Goal: Find specific page/section: Find specific page/section

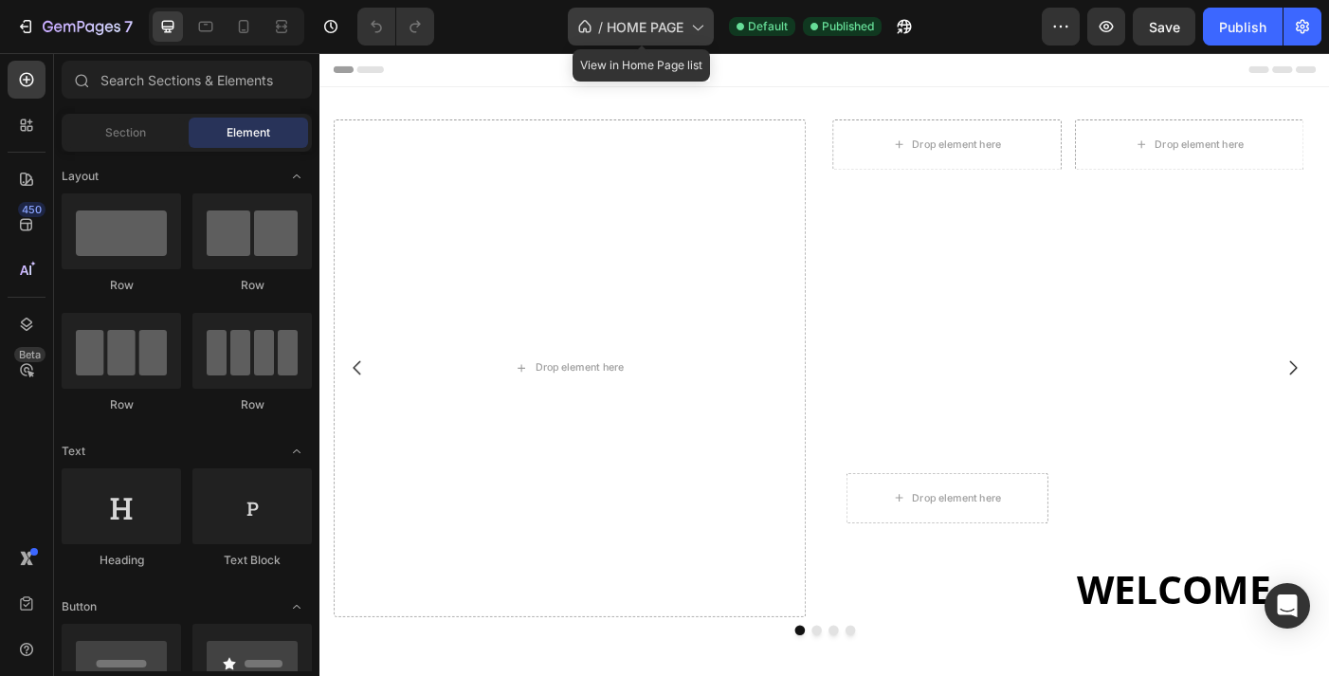
click at [699, 32] on icon at bounding box center [696, 26] width 19 height 19
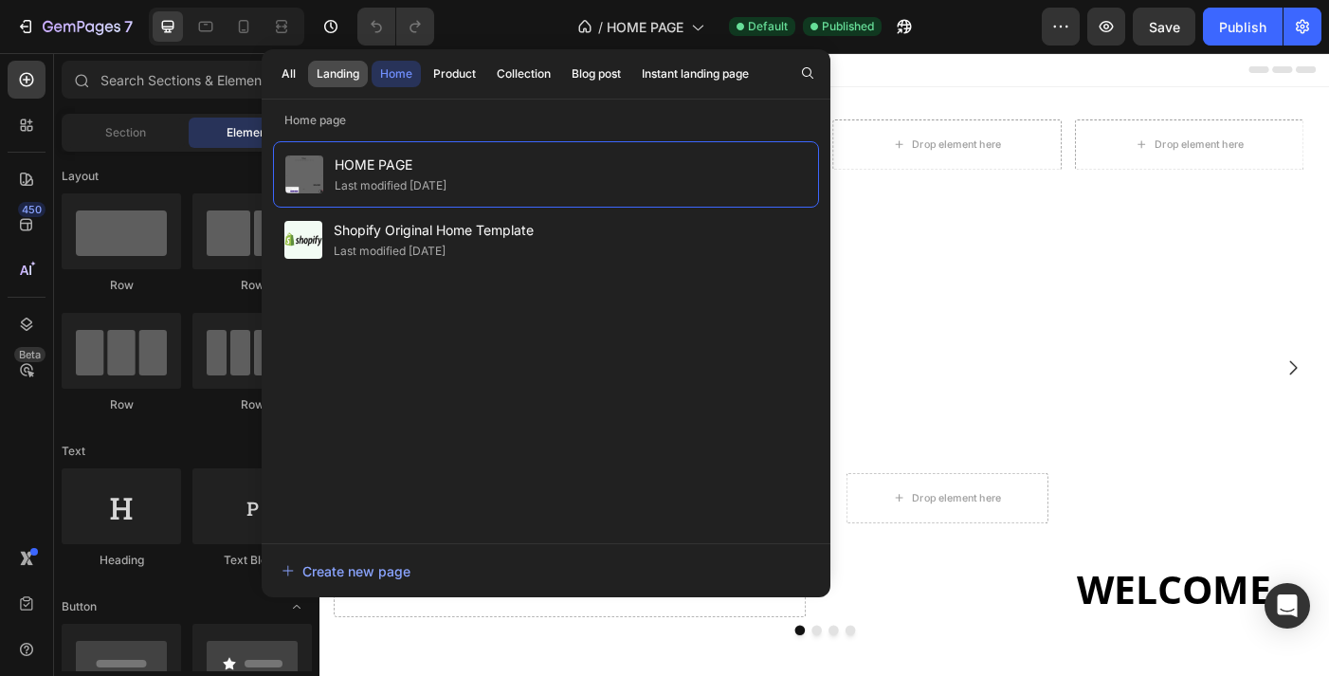
click at [336, 76] on div "Landing" at bounding box center [338, 73] width 43 height 17
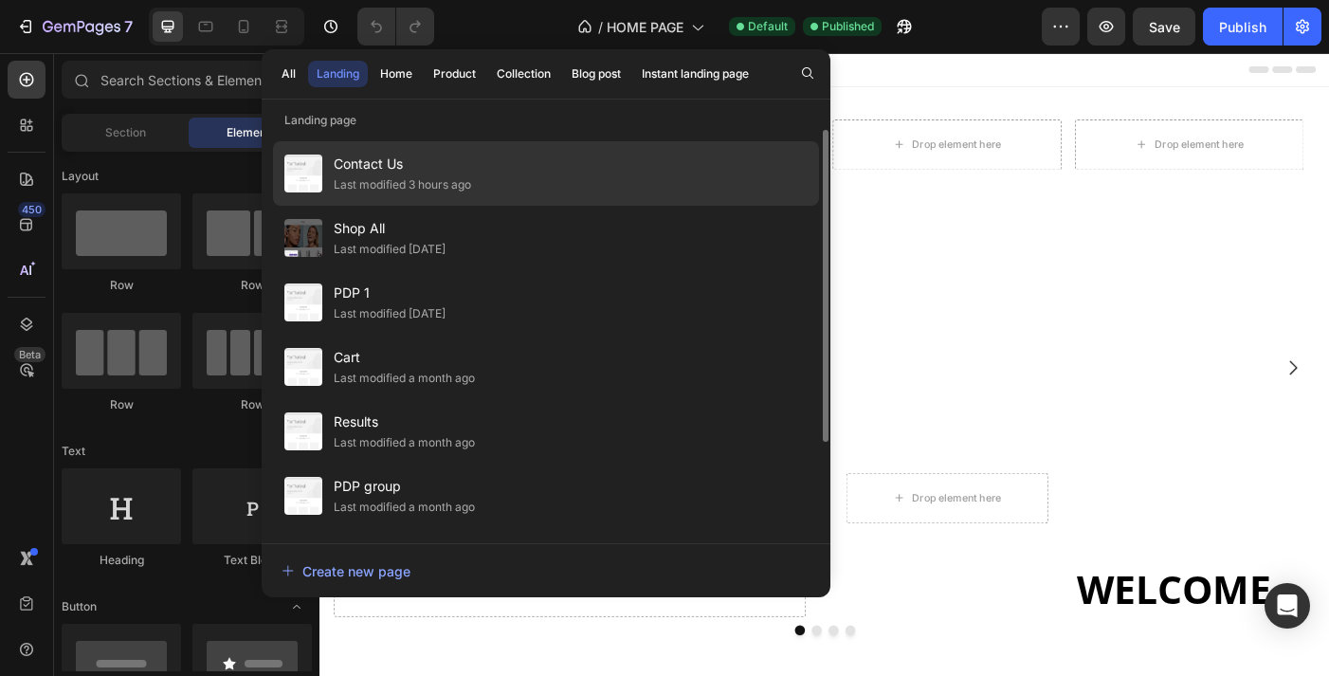
click at [357, 171] on span "Contact Us" at bounding box center [402, 164] width 137 height 23
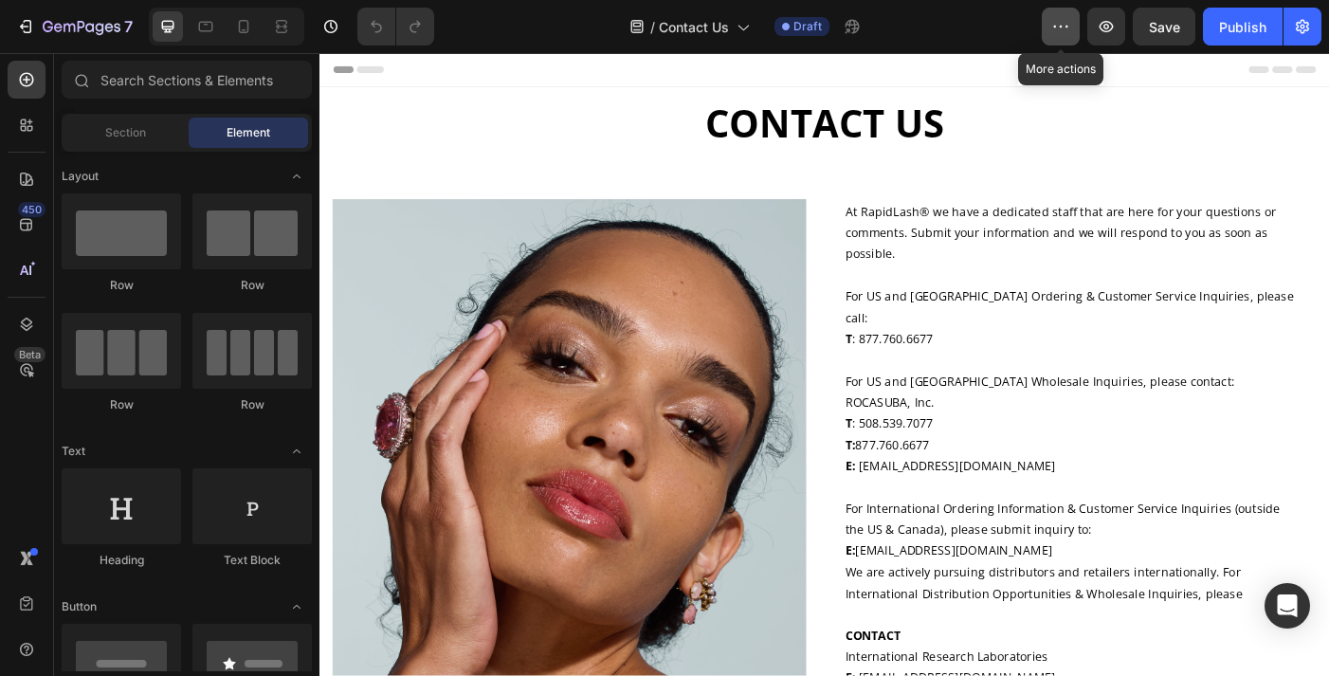
click at [1060, 26] on icon "button" at bounding box center [1060, 26] width 19 height 19
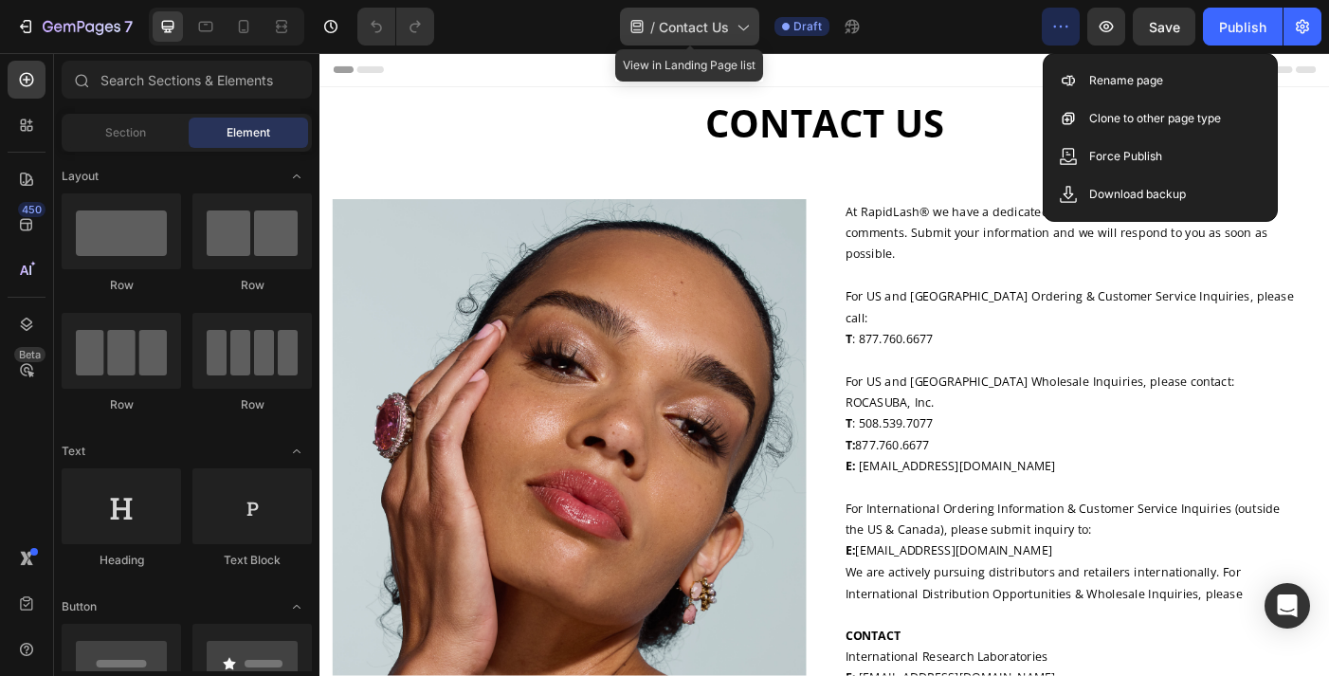
click at [743, 27] on icon at bounding box center [742, 26] width 19 height 19
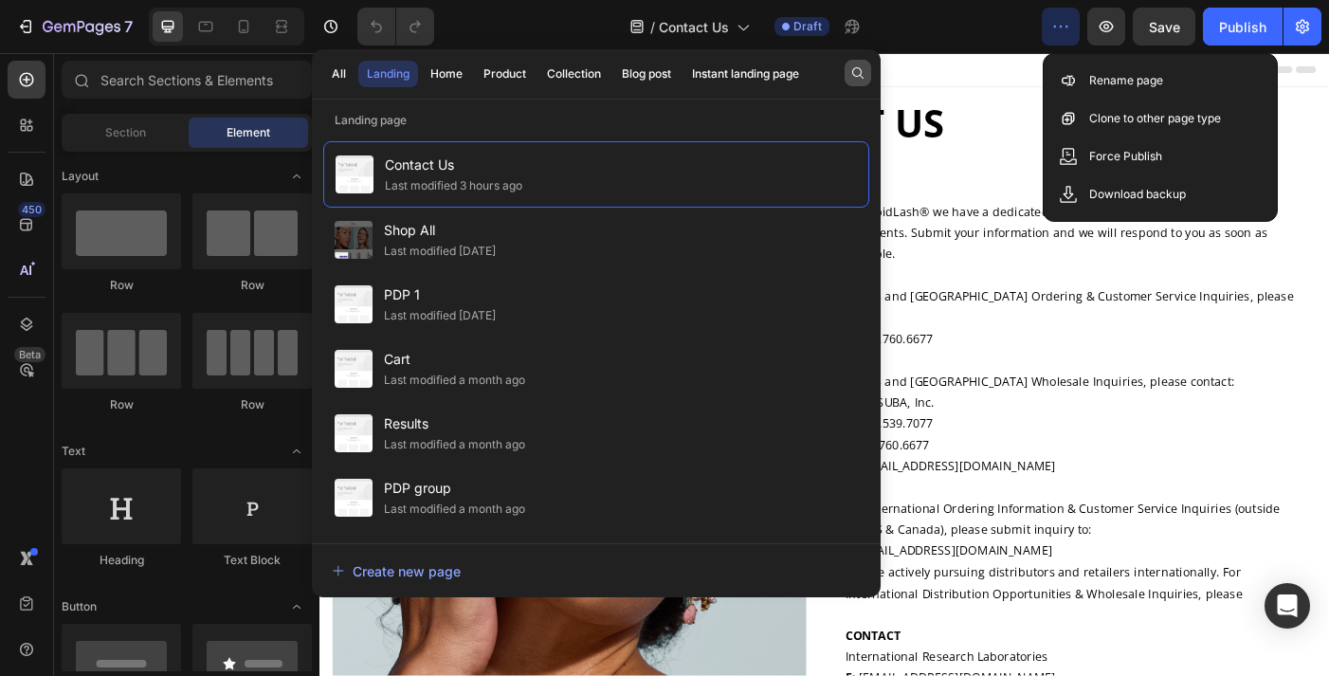
click at [854, 77] on icon "button" at bounding box center [857, 72] width 15 height 15
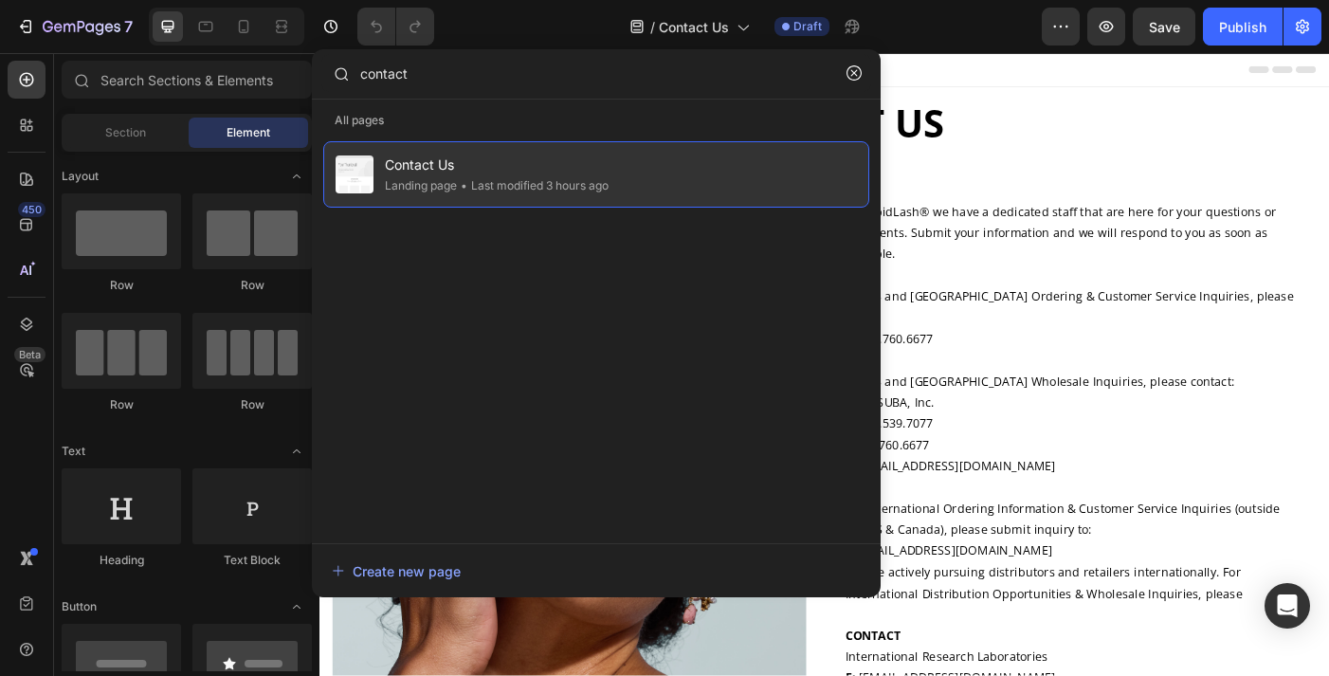
type input "contact"
click at [740, 195] on div "Contact Us Landing page • Last modified 3 hours ago" at bounding box center [596, 174] width 546 height 66
